Goal: Information Seeking & Learning: Find specific page/section

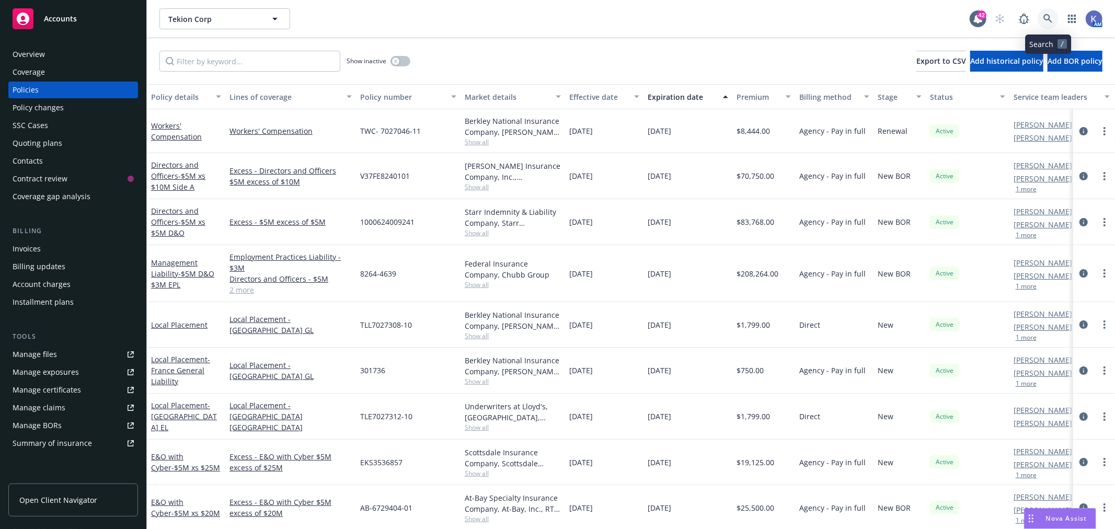
click at [1046, 19] on icon at bounding box center [1047, 18] width 9 height 9
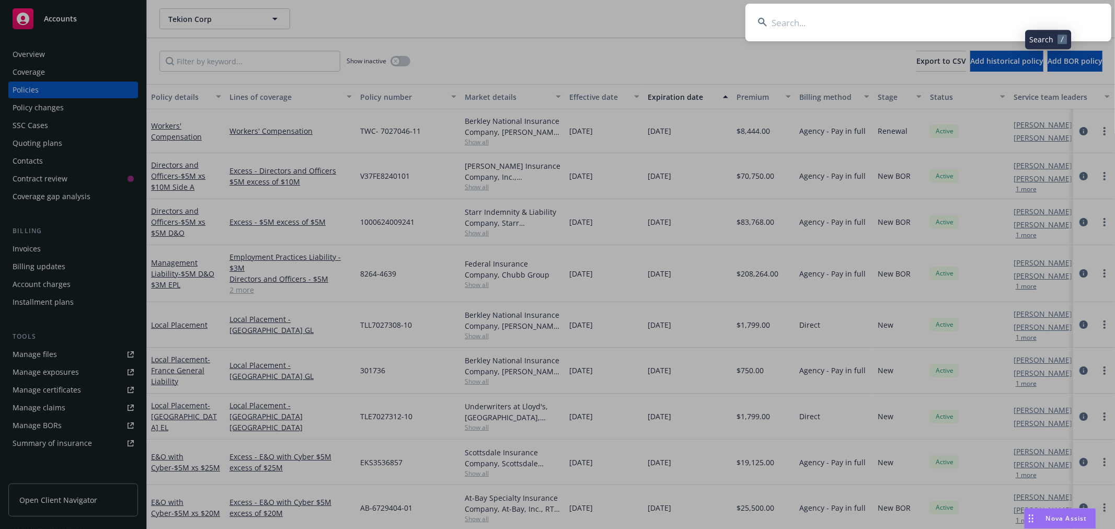
click at [994, 19] on input at bounding box center [928, 23] width 366 height 38
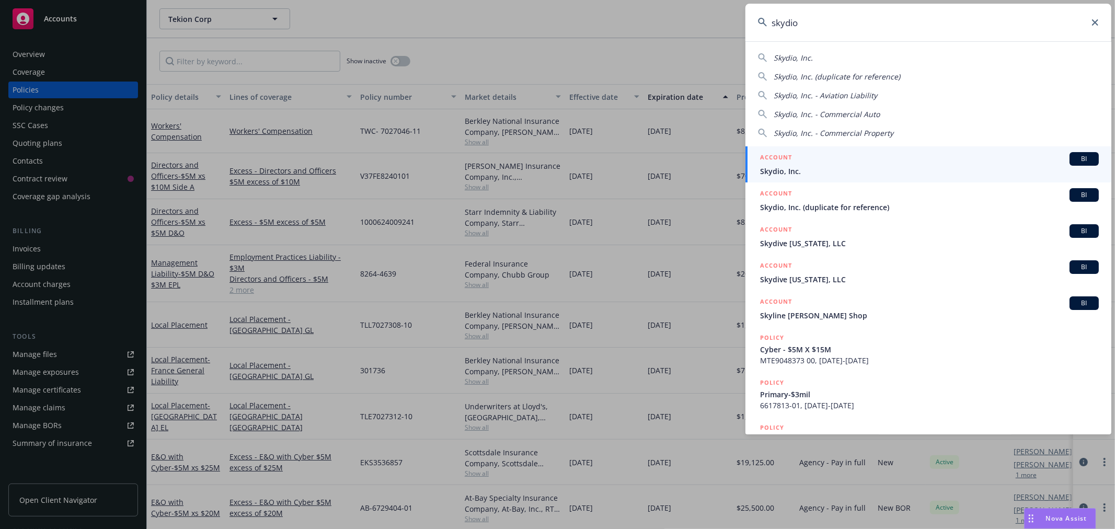
type input "skydio"
click at [827, 164] on div "ACCOUNT BI" at bounding box center [929, 159] width 339 height 14
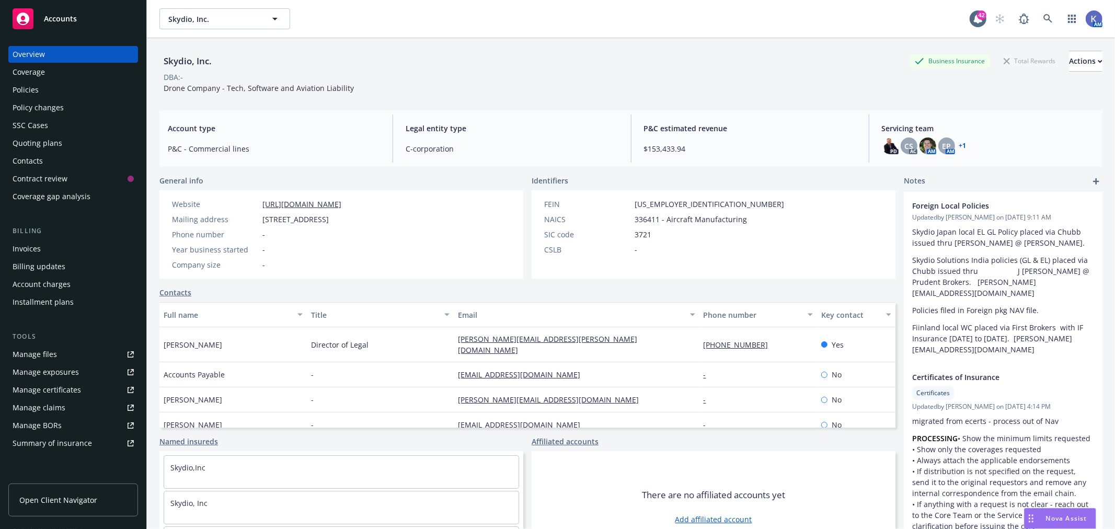
click at [63, 87] on div "Policies" at bounding box center [73, 90] width 121 height 17
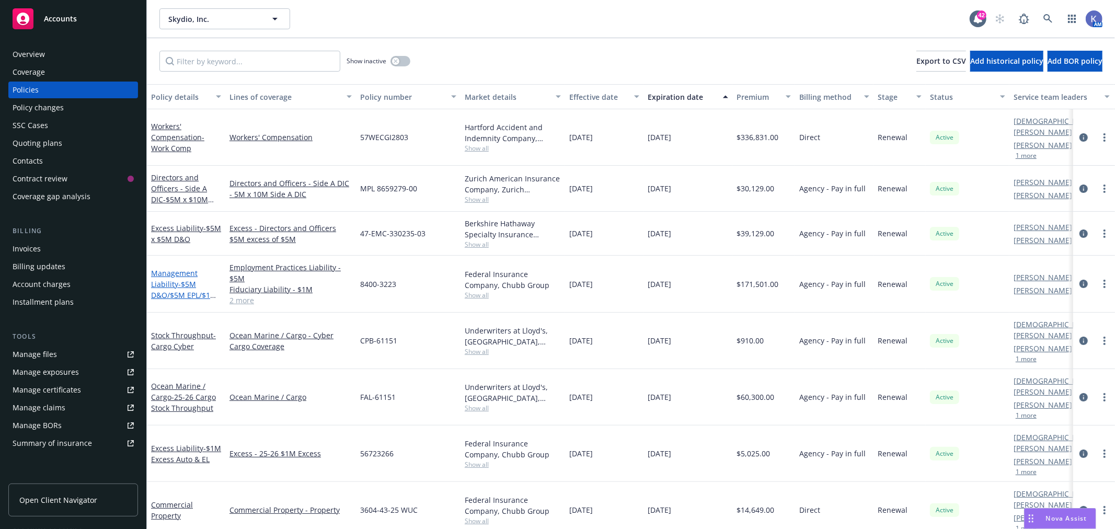
click at [178, 285] on span "- $5M D&O/$5M EPL/$1M FID/$1M Crime" at bounding box center [184, 295] width 66 height 32
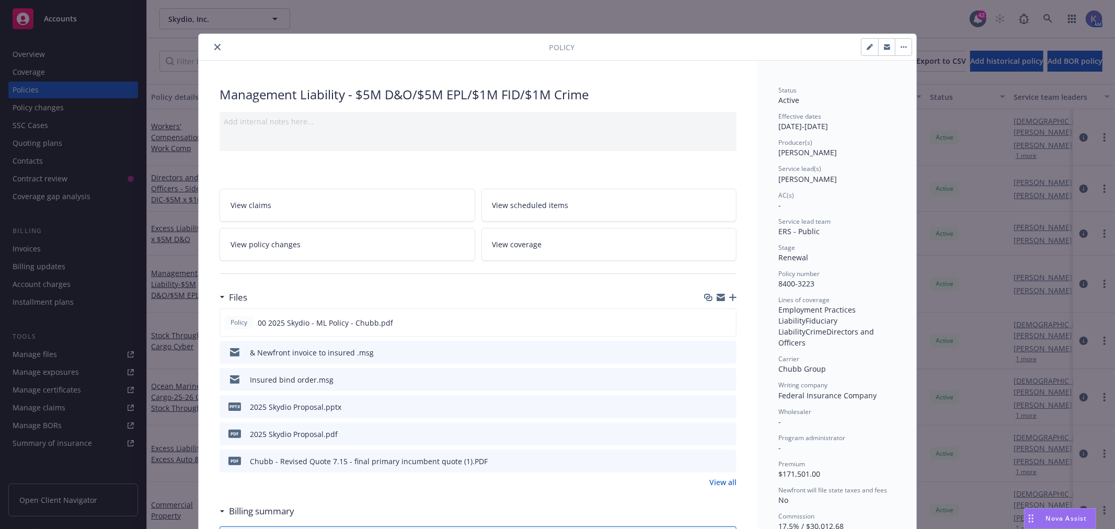
click at [214, 49] on icon "close" at bounding box center [217, 47] width 6 height 6
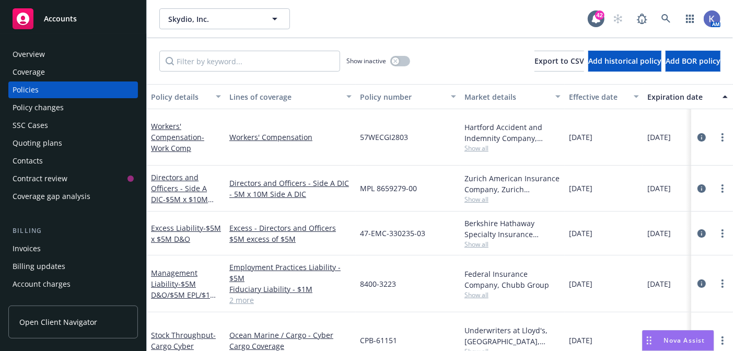
click at [450, 21] on div "Skydio, Inc. Skydio, Inc." at bounding box center [373, 18] width 429 height 21
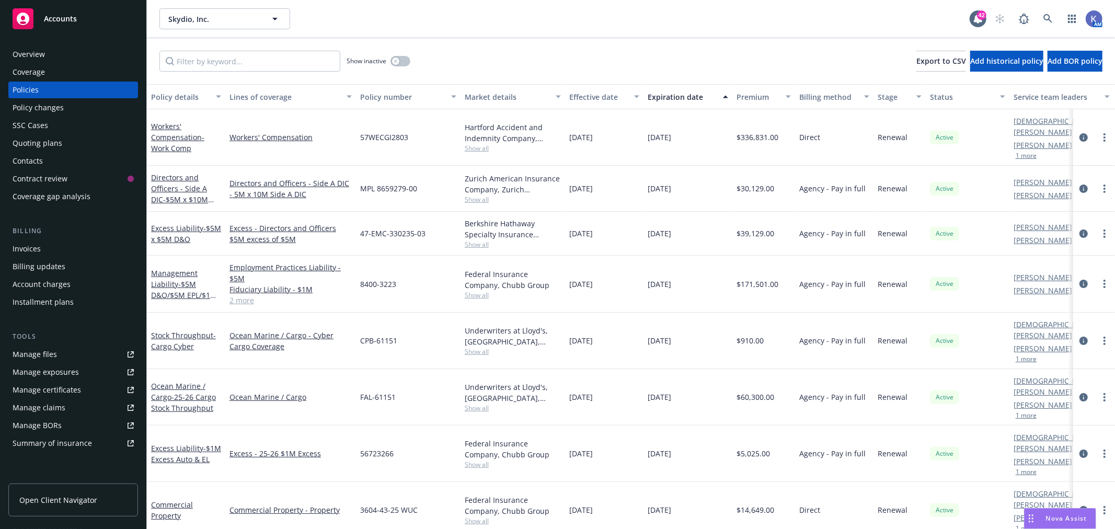
click at [237, 295] on link "2 more" at bounding box center [290, 300] width 122 height 11
click at [192, 285] on span "- $5M D&O/$5M EPL/$1M FID/$1M Crime" at bounding box center [184, 295] width 66 height 32
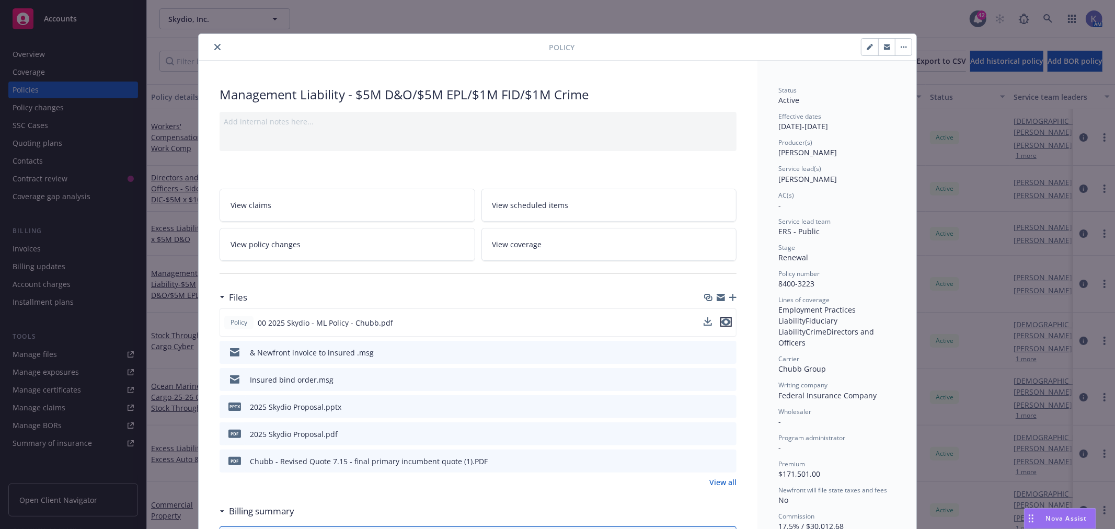
click at [722, 322] on icon "preview file" at bounding box center [725, 321] width 9 height 7
click at [211, 44] on button "close" at bounding box center [217, 47] width 13 height 13
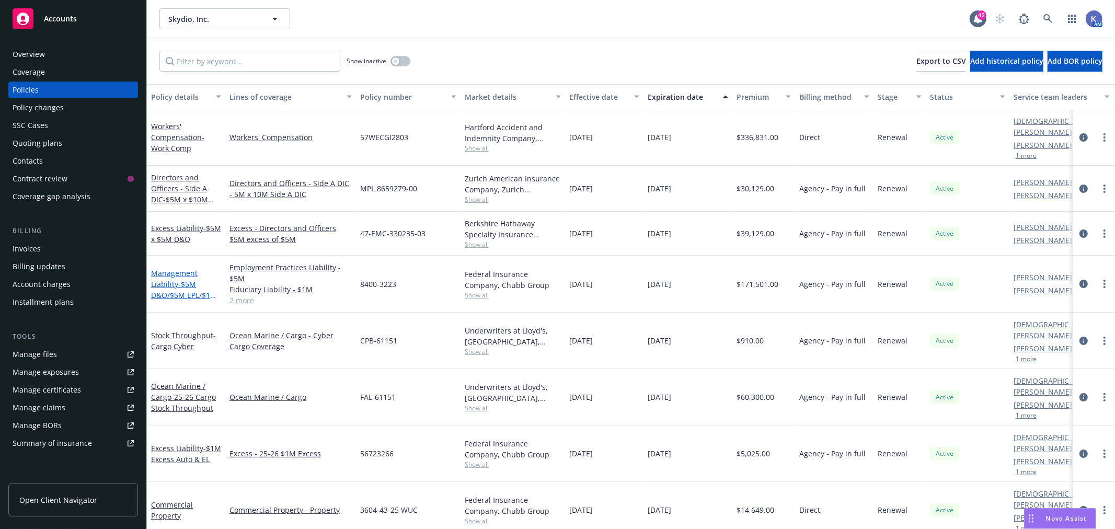
click at [191, 285] on span "- $5M D&O/$5M EPL/$1M FID/$1M Crime" at bounding box center [184, 295] width 66 height 32
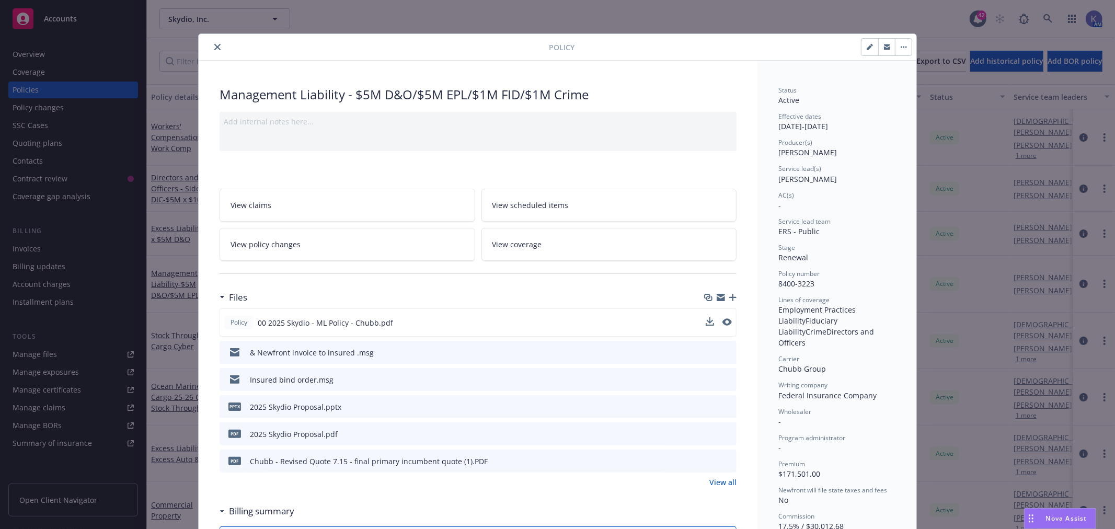
scroll to position [31, 0]
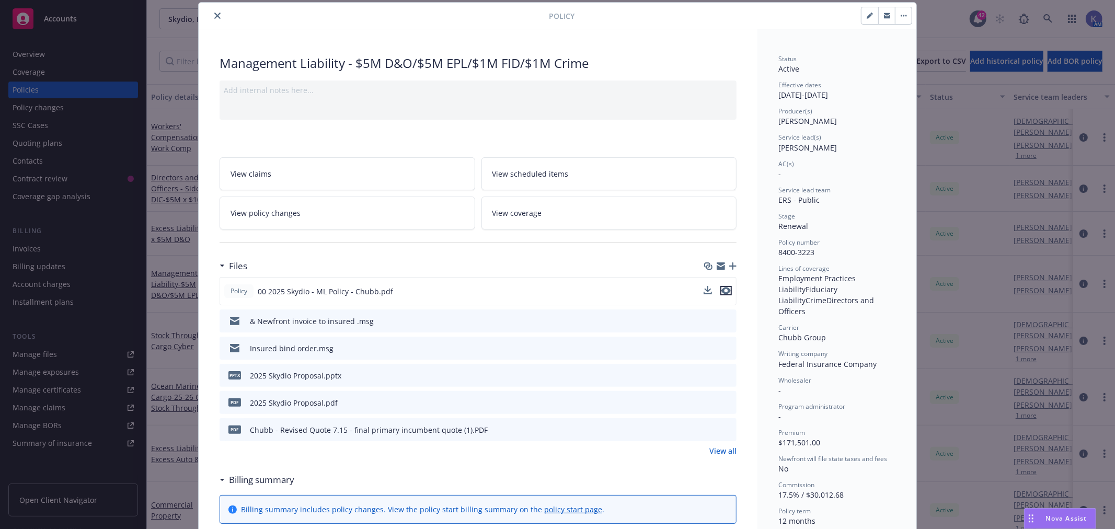
click at [723, 287] on icon "preview file" at bounding box center [725, 290] width 9 height 7
click at [215, 16] on icon "close" at bounding box center [217, 16] width 6 height 6
